Goal: Task Accomplishment & Management: Use online tool/utility

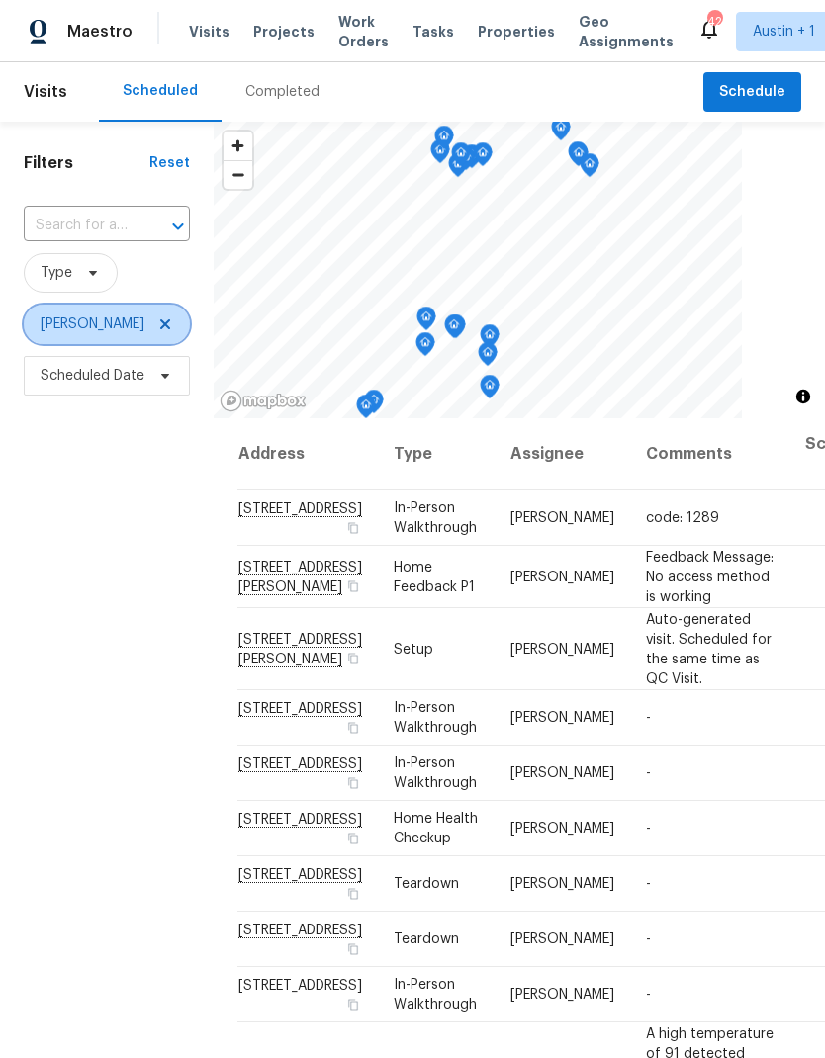
click at [166, 309] on span "[PERSON_NAME]" at bounding box center [107, 325] width 166 height 40
click at [165, 321] on icon at bounding box center [165, 324] width 16 height 16
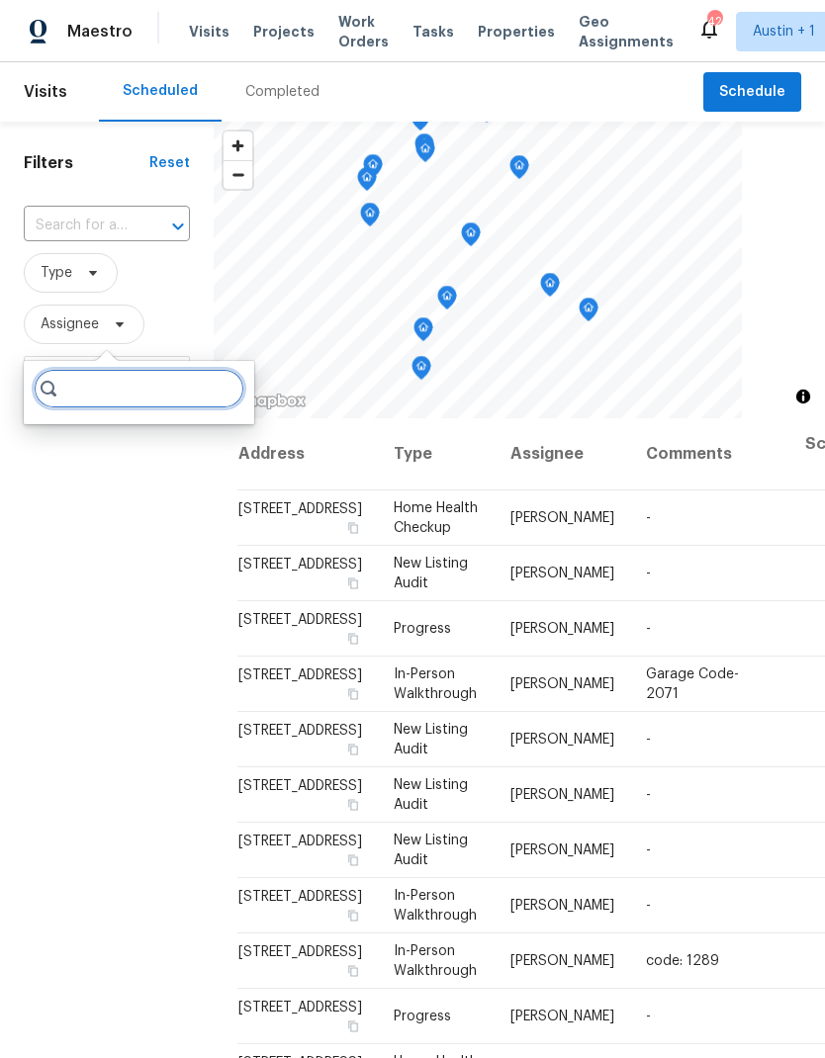
click at [159, 391] on input "search" at bounding box center [139, 389] width 211 height 40
type input "[PERSON_NAME]"
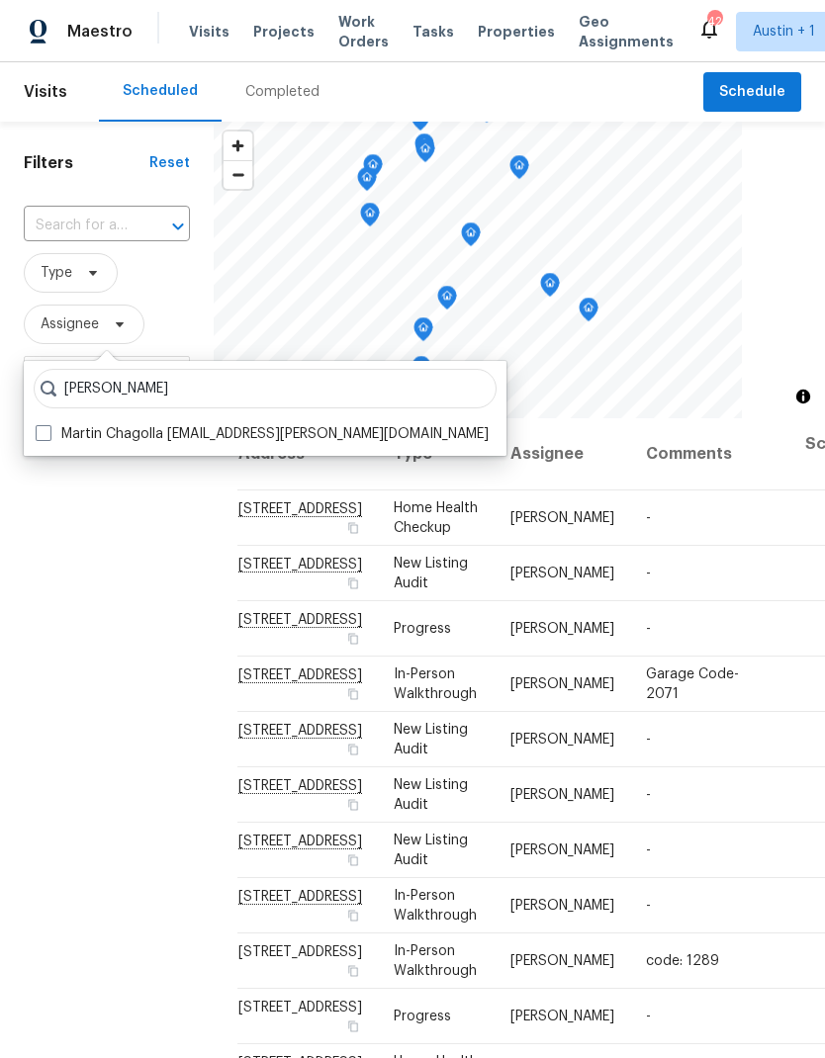
click at [67, 431] on label "Martin Chagolla [EMAIL_ADDRESS][PERSON_NAME][DOMAIN_NAME]" at bounding box center [262, 434] width 453 height 20
click at [48, 431] on input "Martin Chagolla [EMAIL_ADDRESS][PERSON_NAME][DOMAIN_NAME]" at bounding box center [42, 430] width 13 height 13
checkbox input "true"
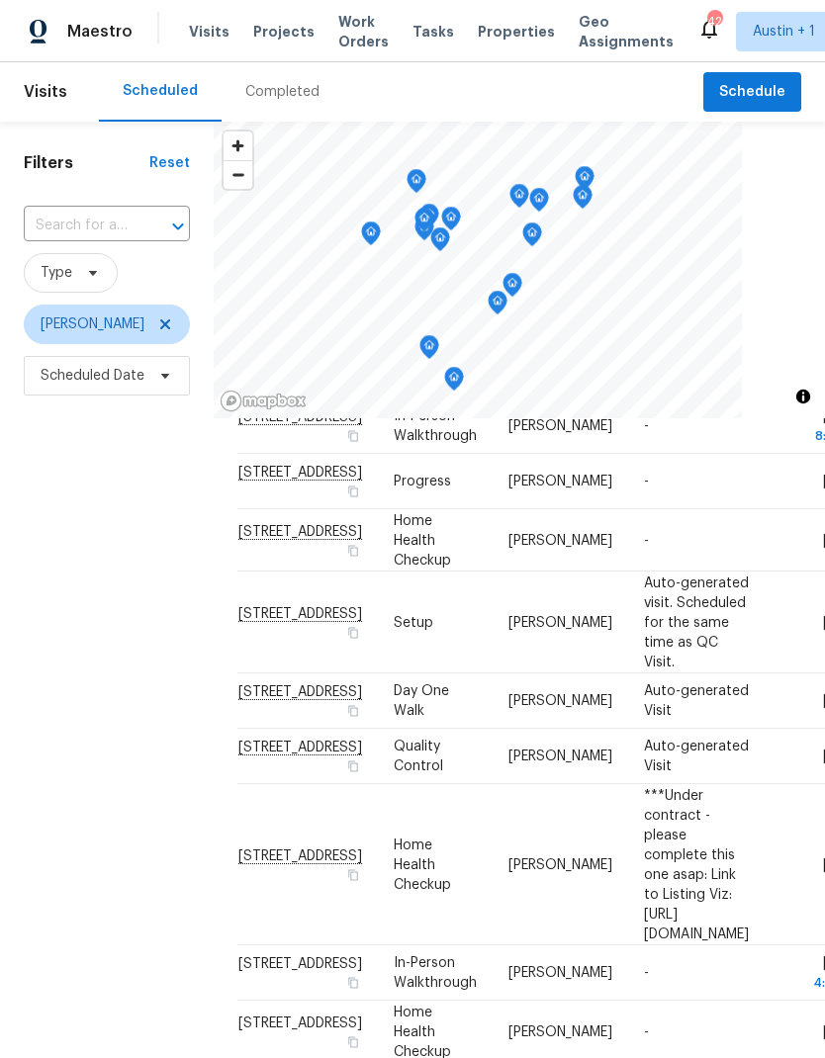
scroll to position [93, 0]
click at [113, 378] on span "Scheduled Date" at bounding box center [93, 376] width 104 height 20
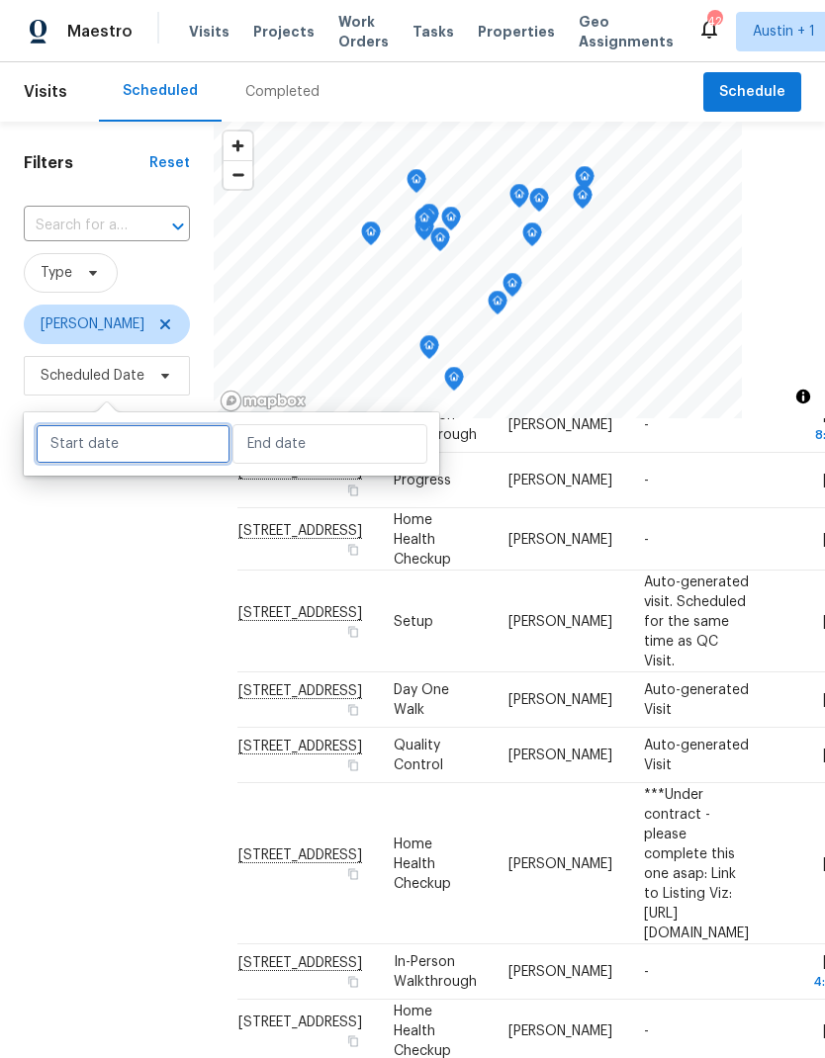
click at [156, 459] on input "text" at bounding box center [133, 444] width 195 height 40
select select "8"
select select "2025"
select select "9"
select select "2025"
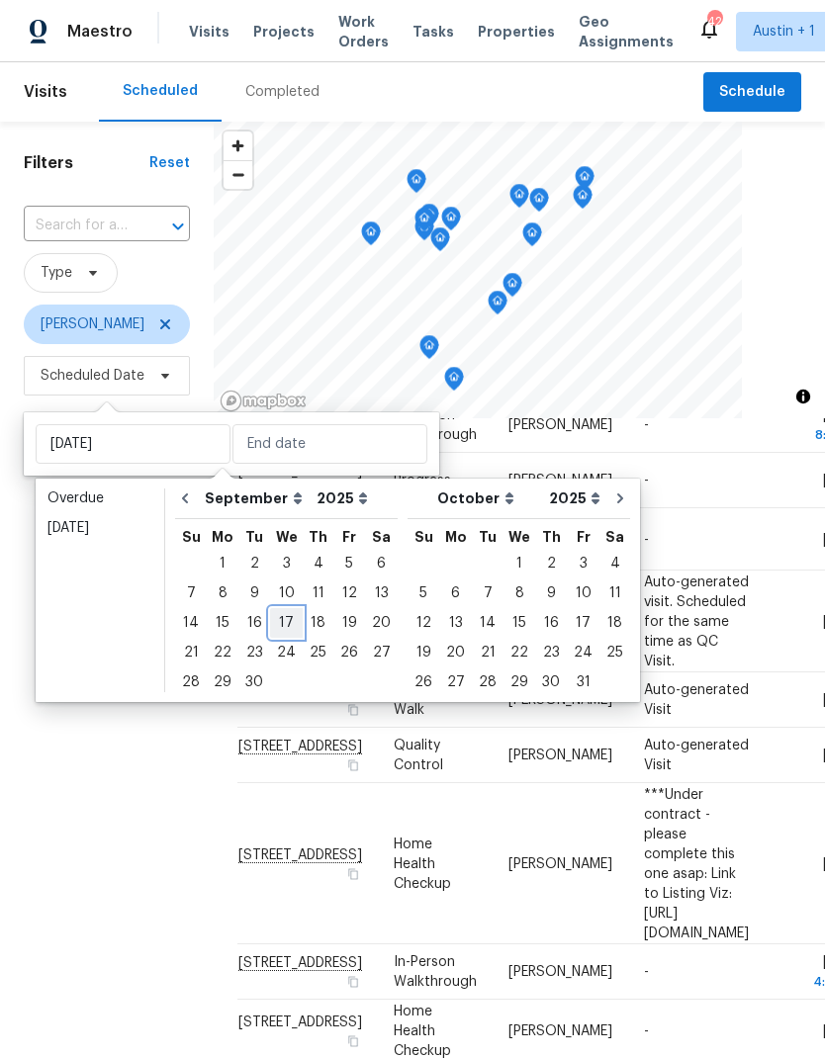
click at [285, 626] on div "17" at bounding box center [286, 623] width 33 height 28
type input "[DATE]"
click at [295, 626] on div "17" at bounding box center [286, 623] width 33 height 28
type input "[DATE]"
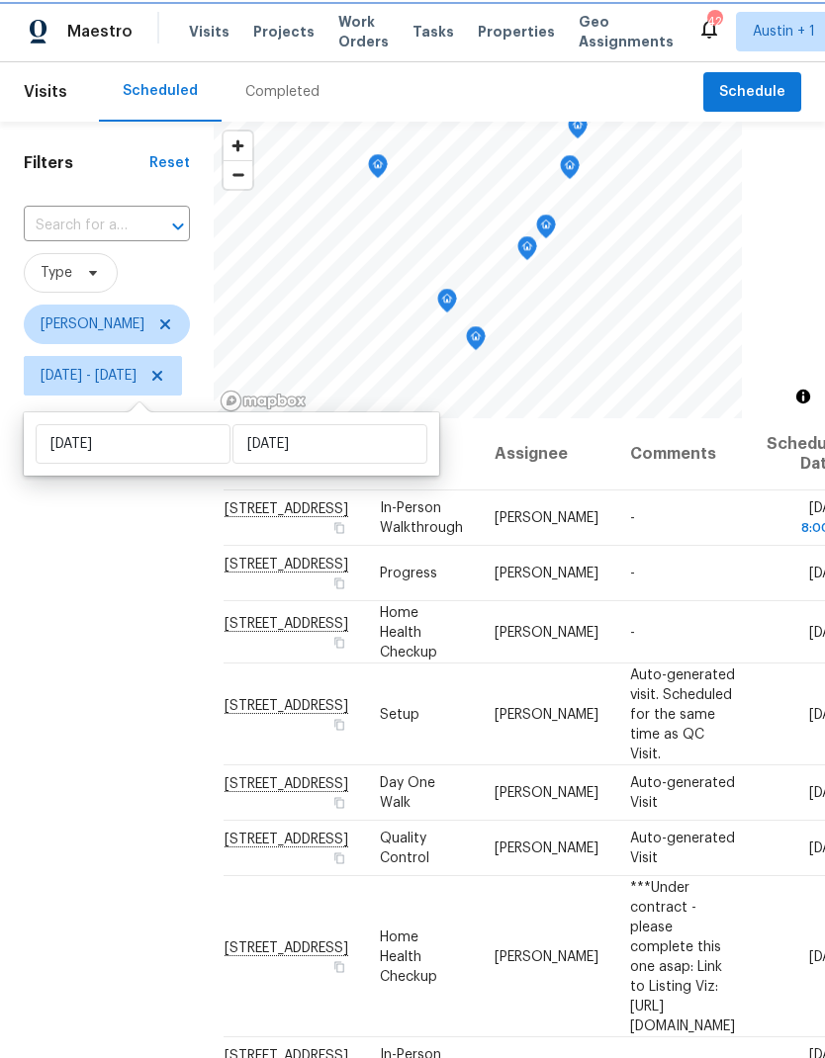
scroll to position [27, 15]
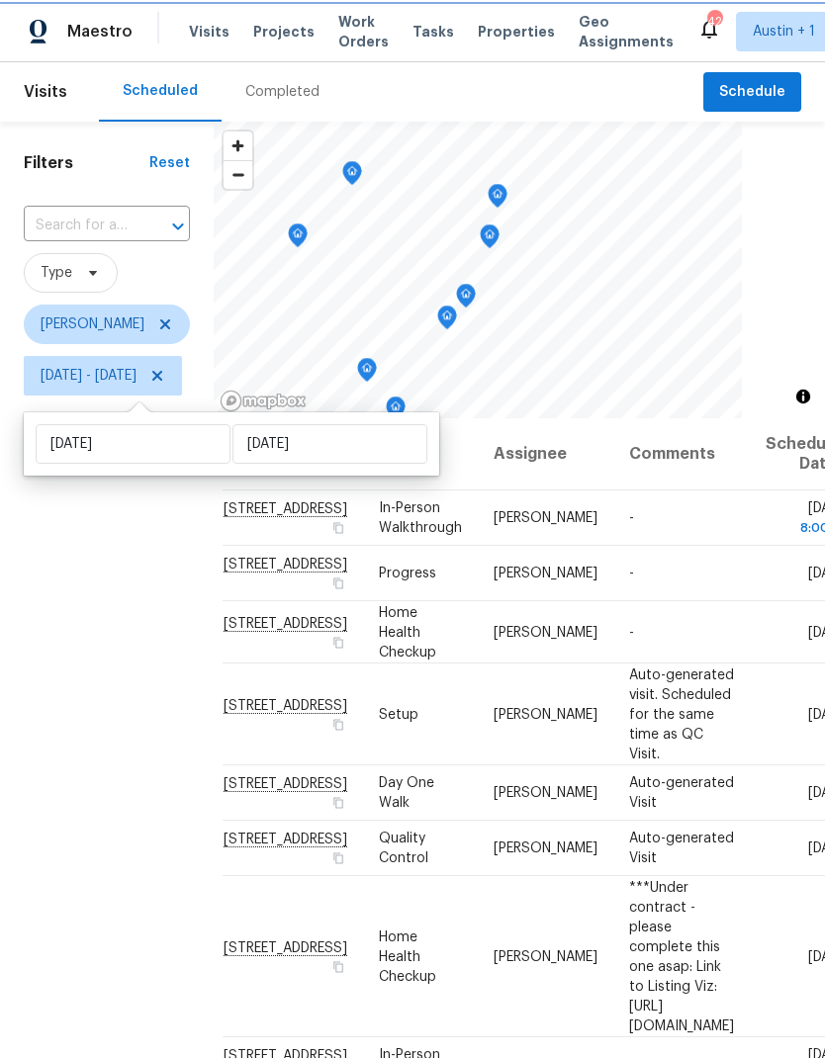
click at [361, 171] on icon "Map marker" at bounding box center [352, 173] width 18 height 23
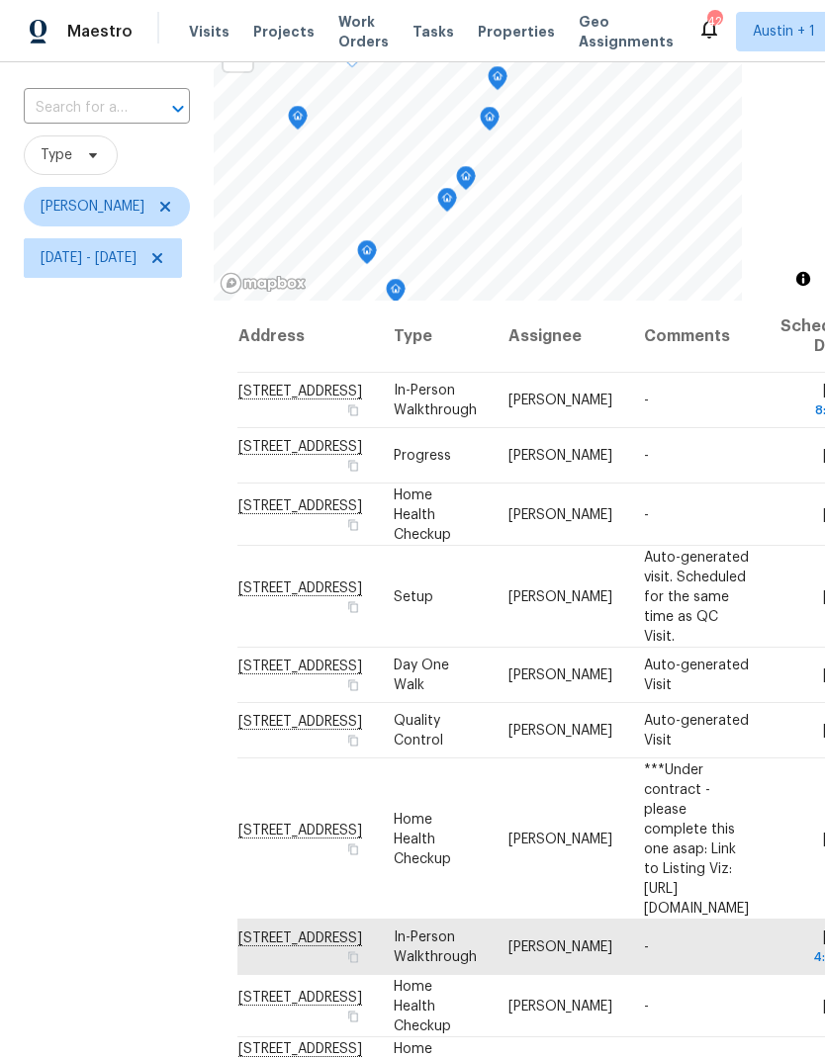
scroll to position [96, 0]
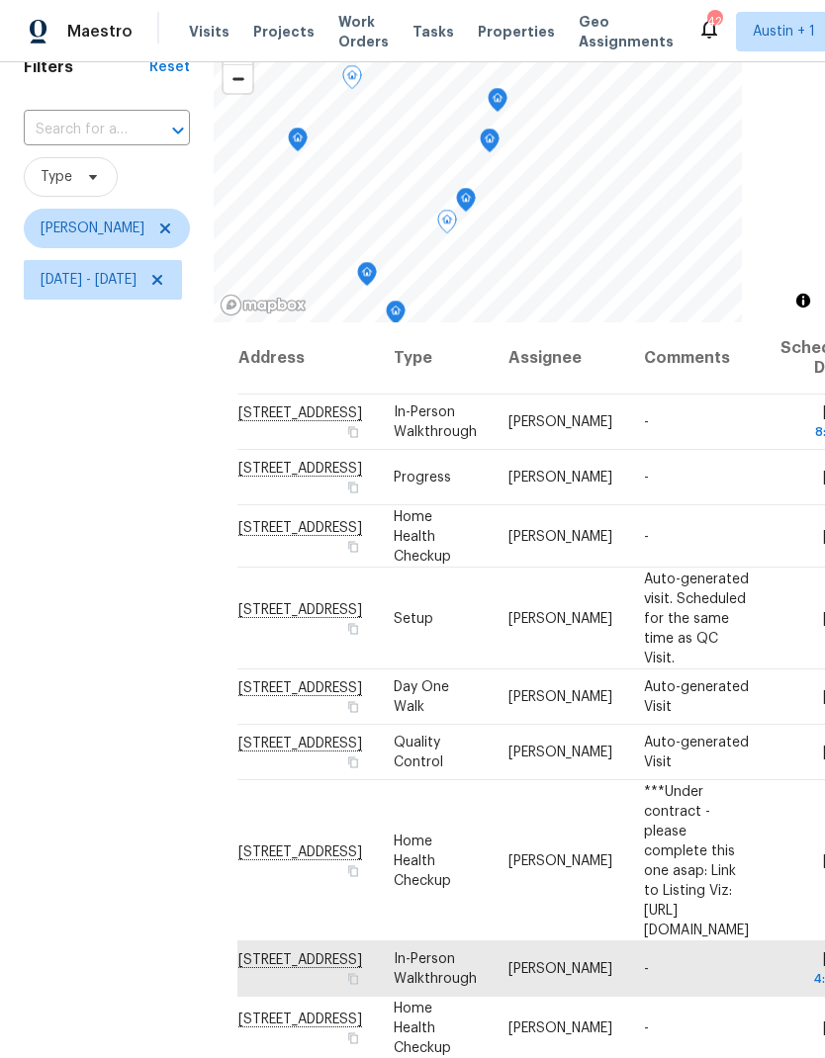
click at [499, 150] on icon "Map marker" at bounding box center [490, 141] width 20 height 25
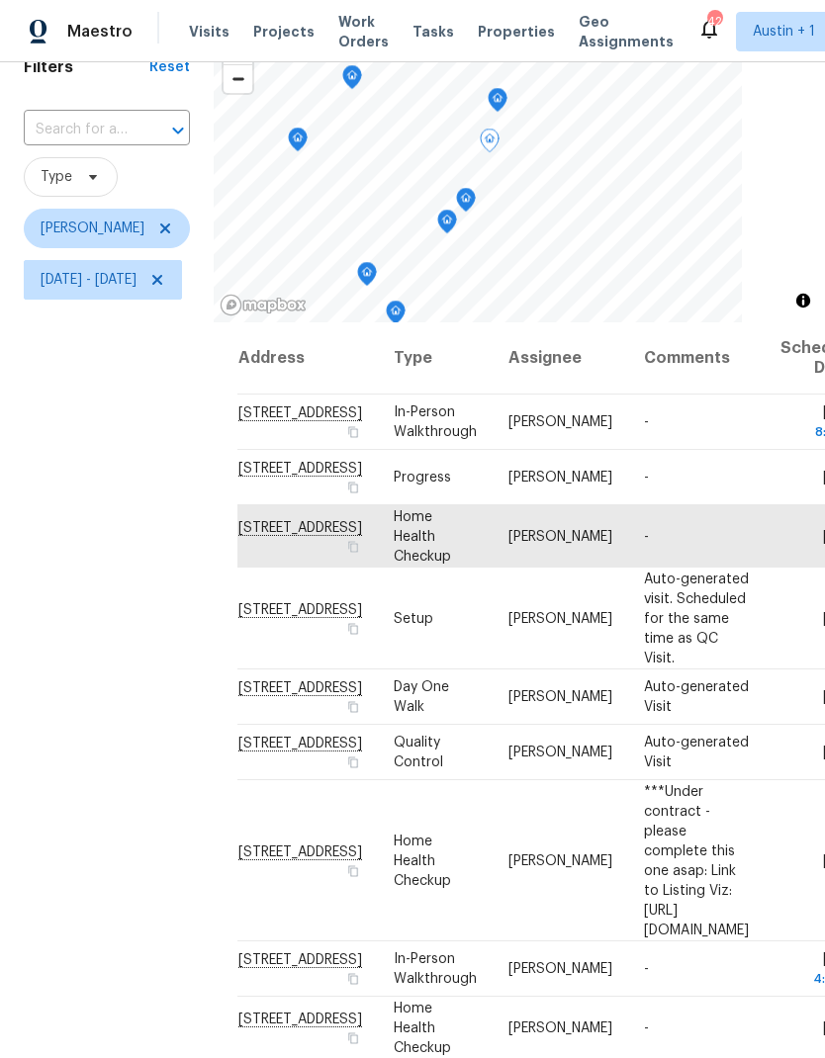
click at [506, 105] on icon "Map marker" at bounding box center [498, 100] width 18 height 23
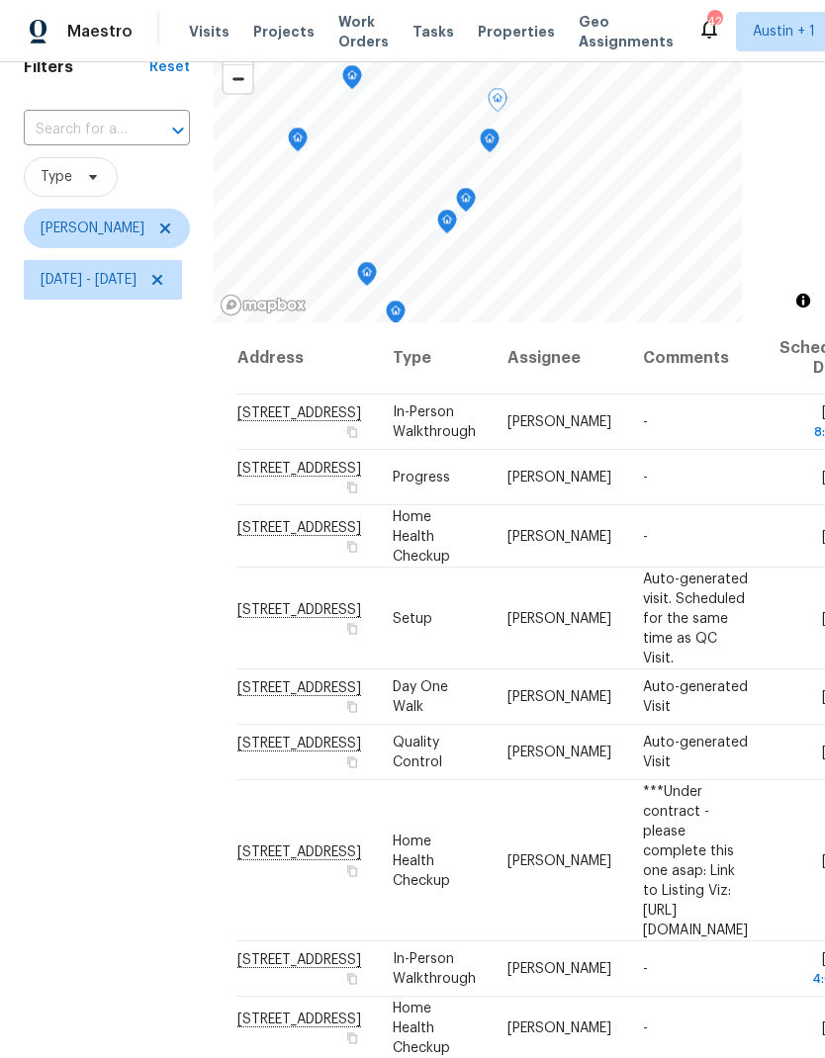
scroll to position [0, 1]
click at [475, 207] on icon "Map marker" at bounding box center [466, 200] width 18 height 23
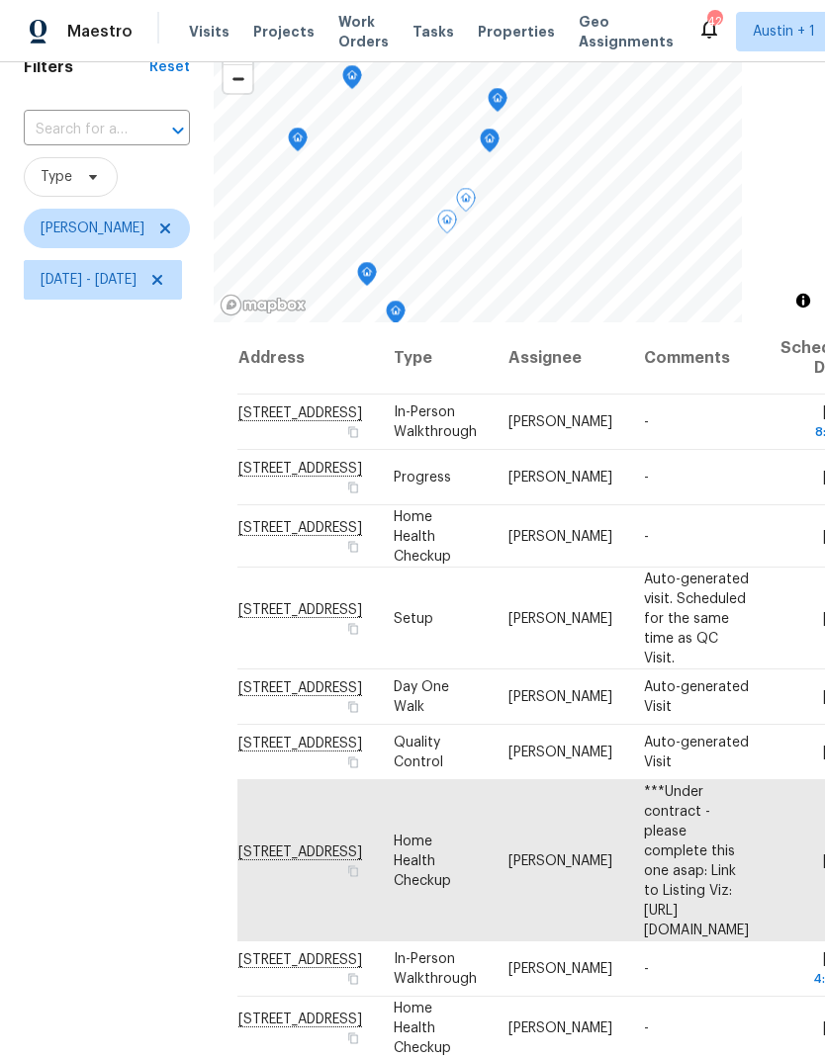
scroll to position [112, 0]
